Goal: Task Accomplishment & Management: Use online tool/utility

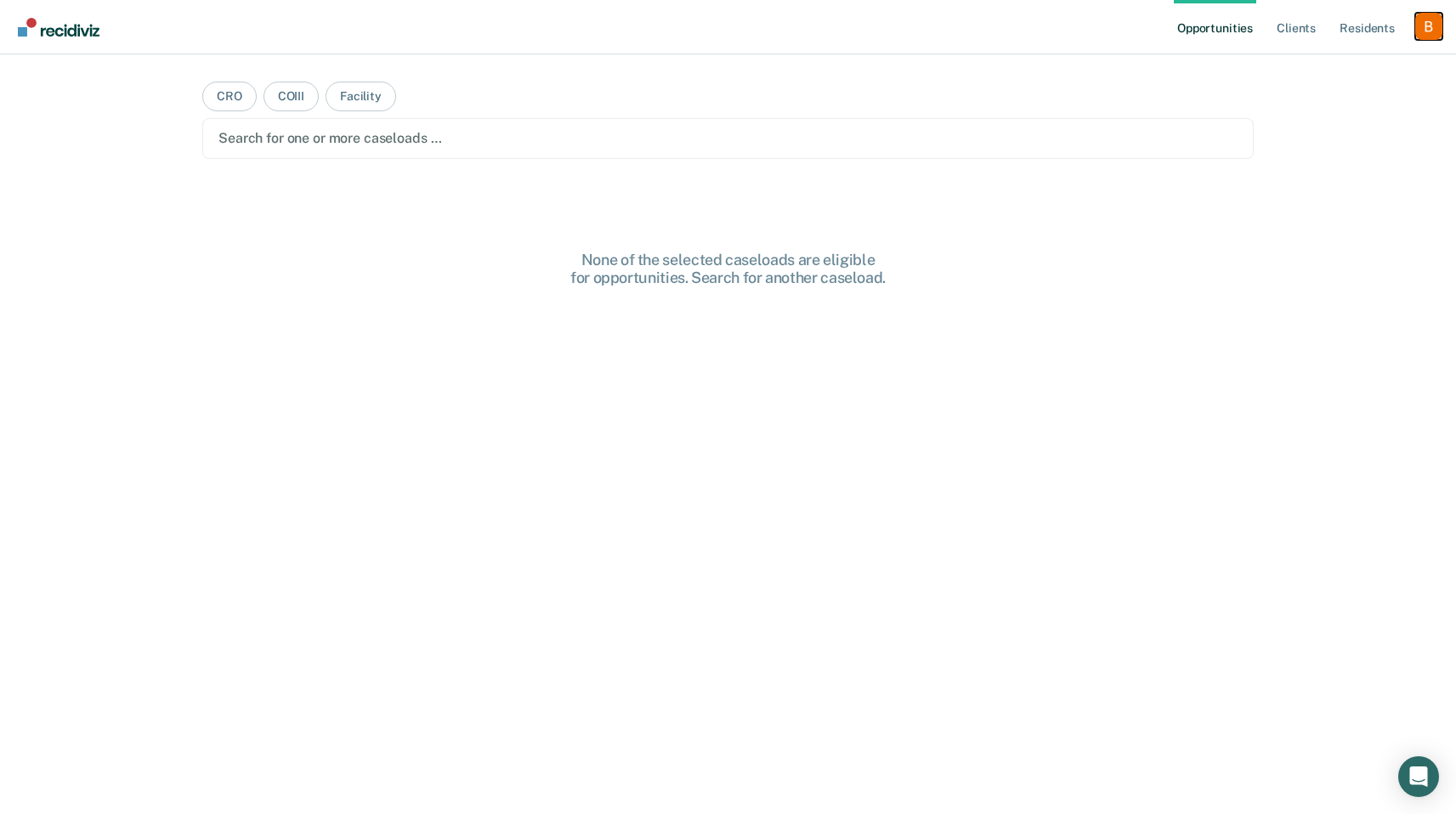
click at [1439, 30] on div "Profile dropdown button" at bounding box center [1427, 26] width 27 height 27
click at [1361, 65] on link "Profile" at bounding box center [1360, 69] width 137 height 15
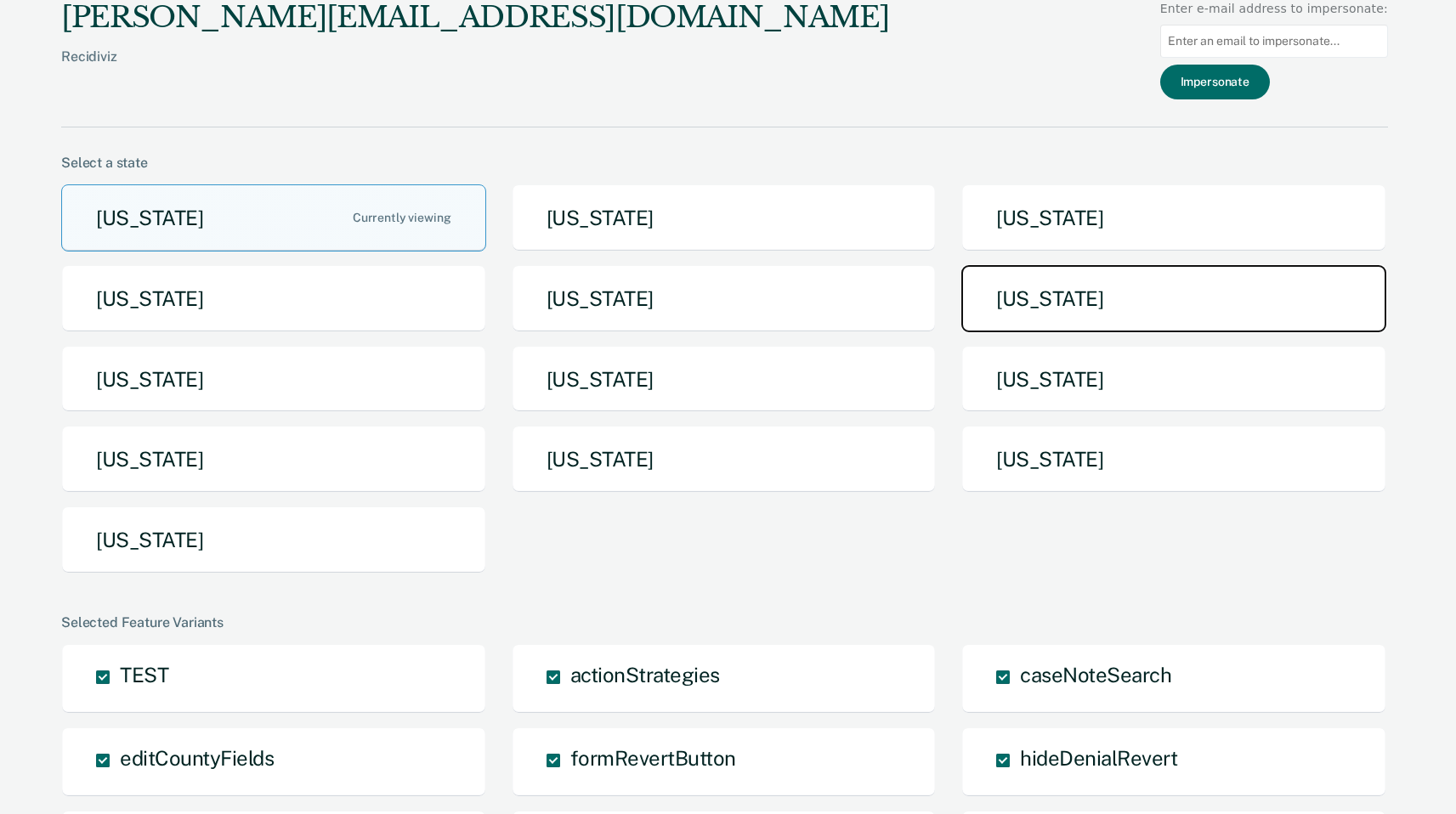
click at [1101, 313] on button "[US_STATE]" at bounding box center [1173, 299] width 425 height 67
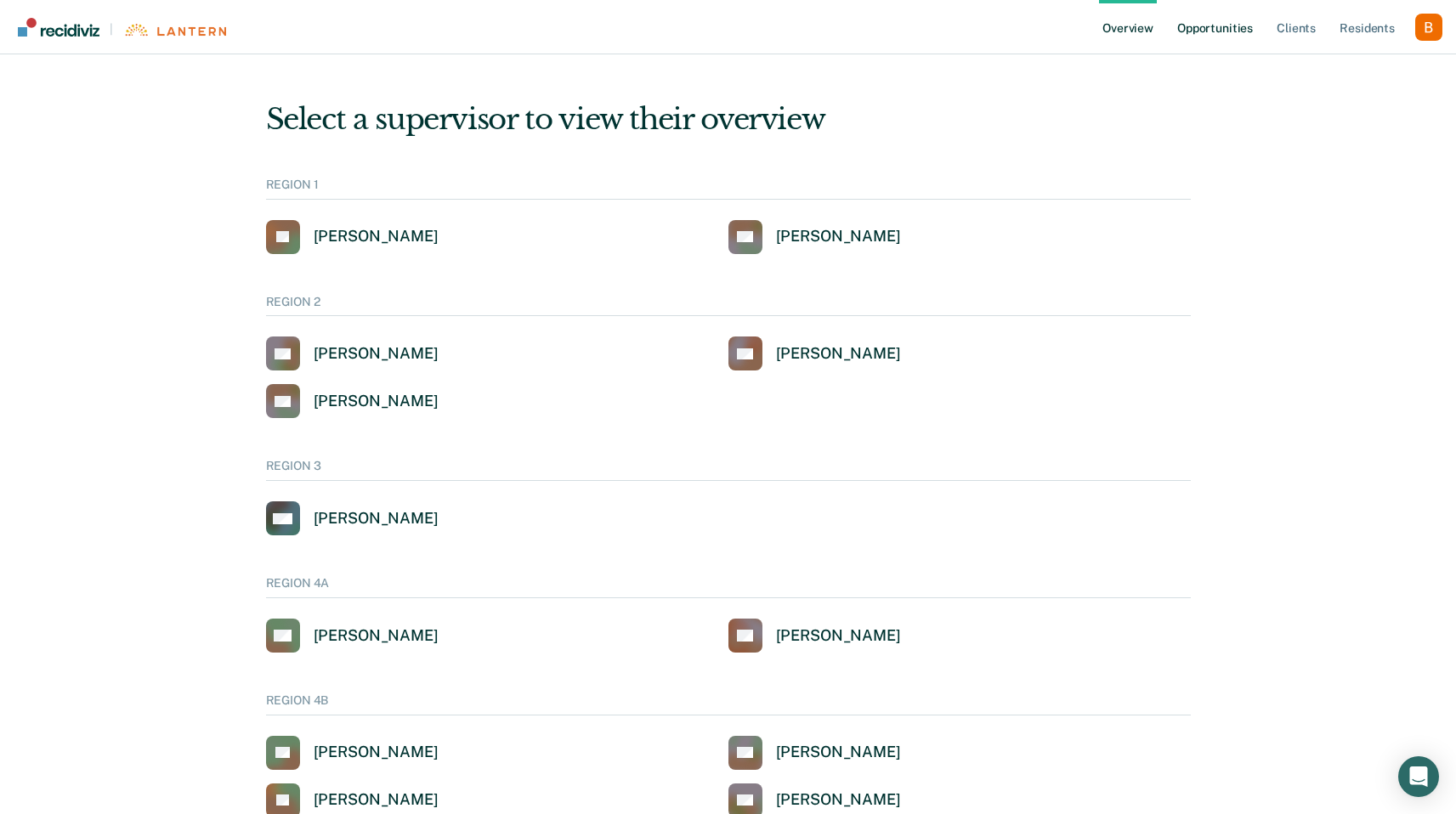
click at [1213, 30] on link "Opportunities" at bounding box center [1214, 27] width 82 height 54
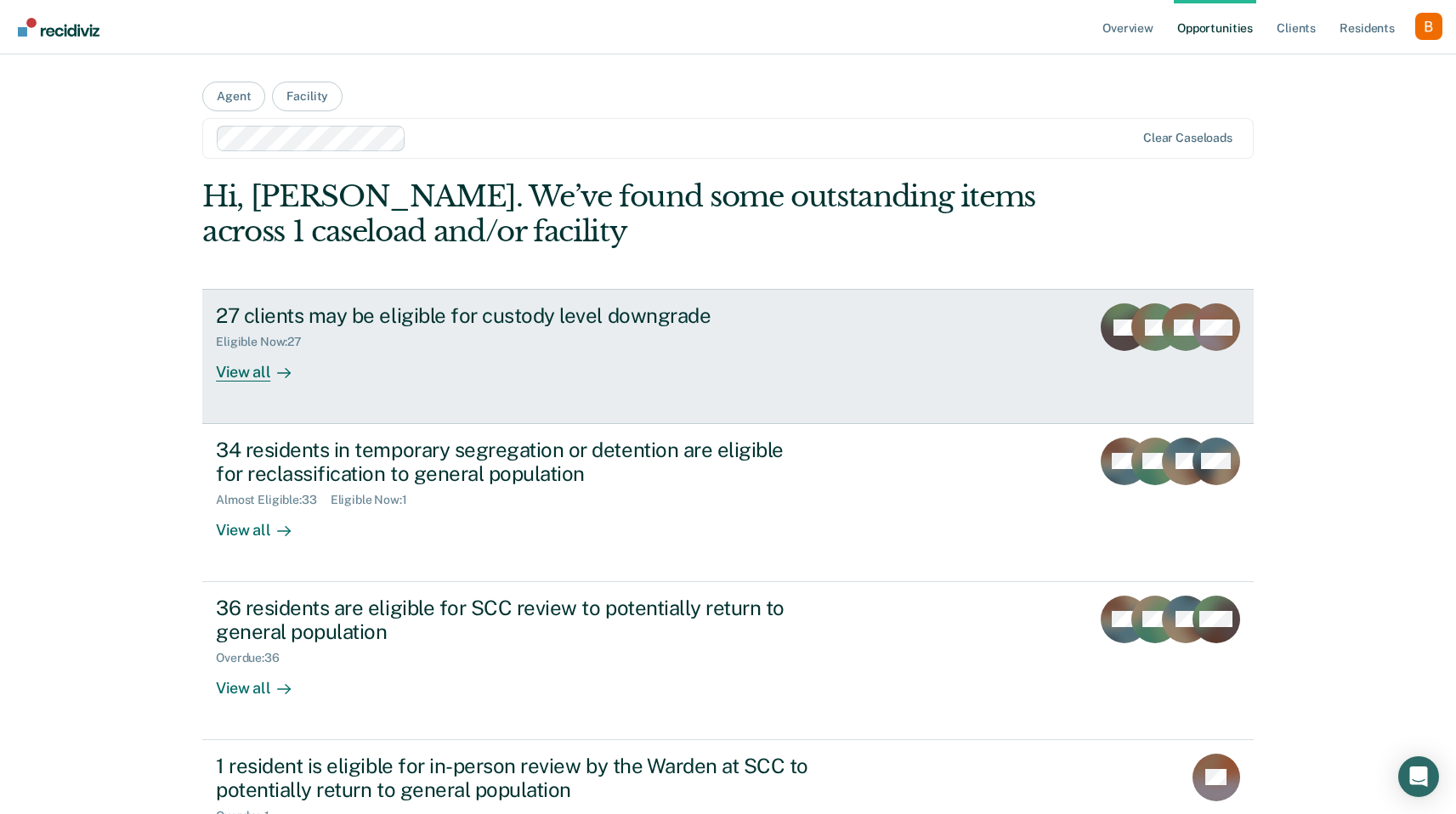
click at [356, 314] on div "27 clients may be eligible for custody level downgrade" at bounding box center [514, 316] width 597 height 25
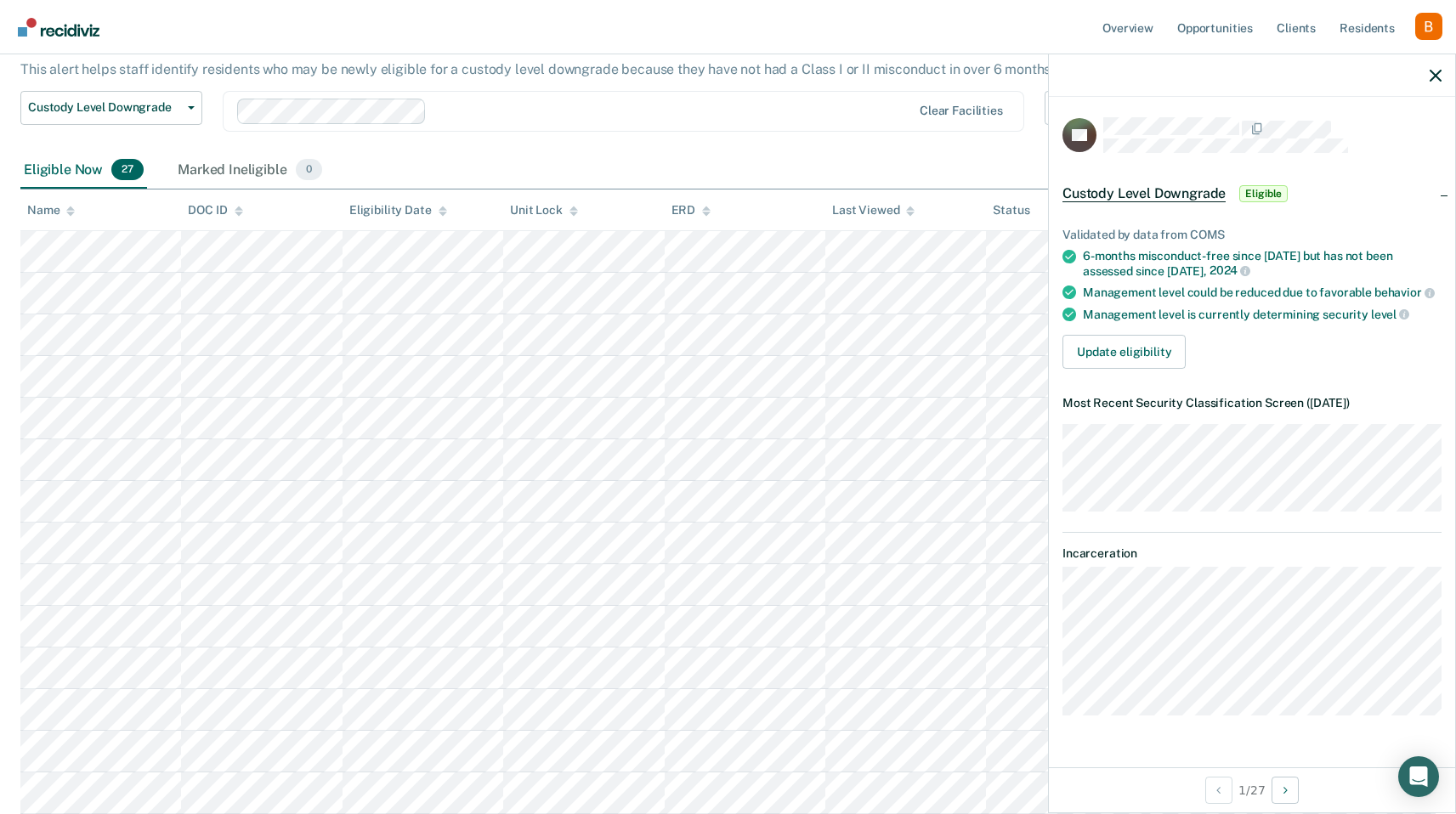
scroll to position [123, 0]
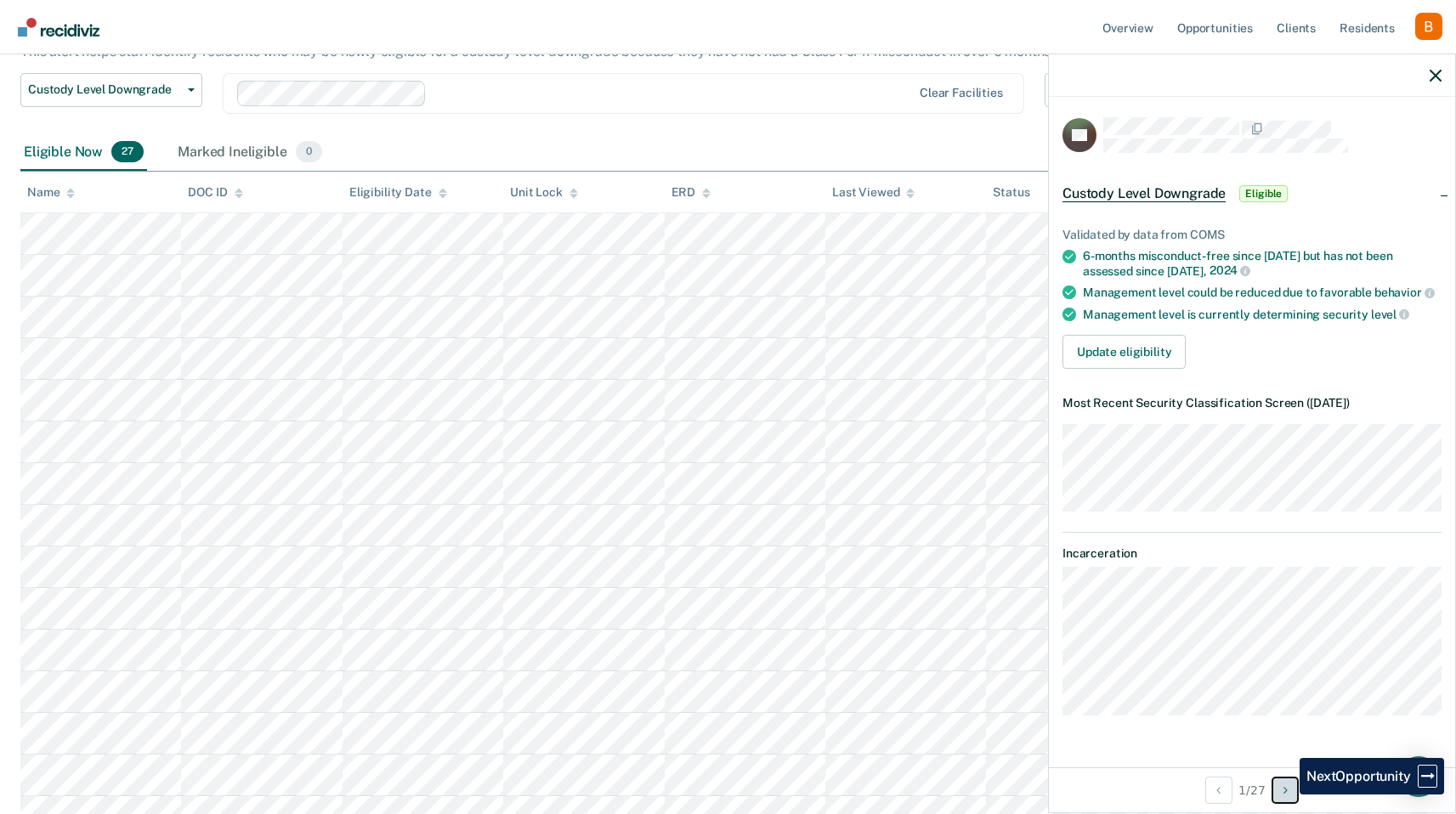
click at [1287, 795] on icon "Next Opportunity" at bounding box center [1285, 790] width 4 height 12
click at [1217, 796] on button "Previous Opportunity" at bounding box center [1217, 790] width 27 height 27
